Goal: Find specific page/section: Find specific page/section

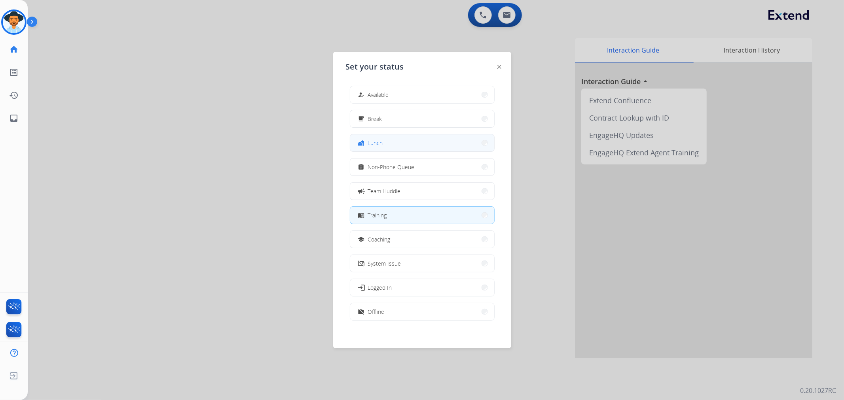
click at [436, 140] on button "fastfood Lunch" at bounding box center [422, 143] width 144 height 17
